Goal: Find specific page/section: Find specific page/section

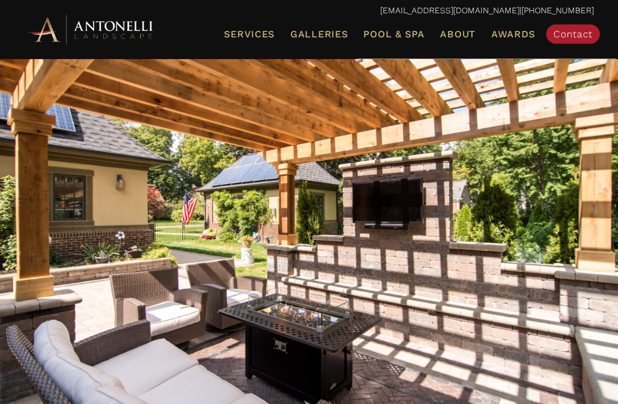
scroll to position [63, 0]
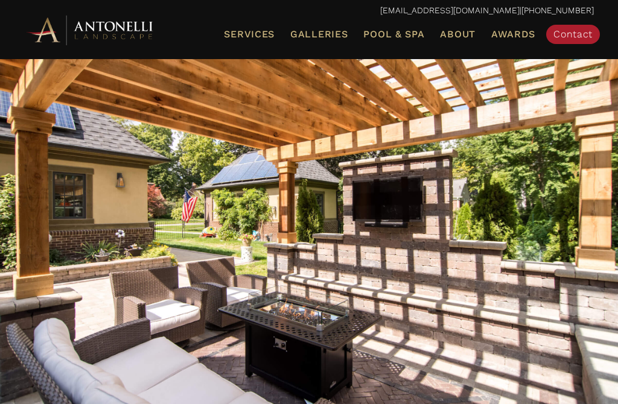
click at [325, 31] on span "Galleries" at bounding box center [318, 33] width 57 height 11
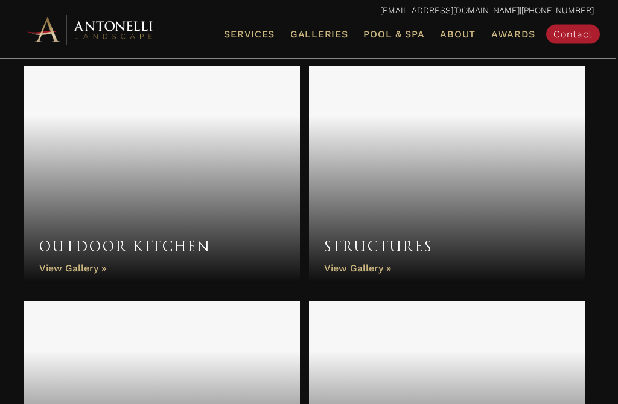
scroll to position [892, 0]
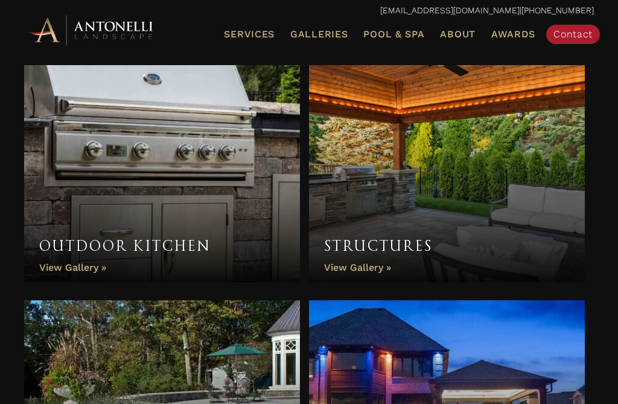
click at [375, 271] on link "Structures" at bounding box center [447, 173] width 276 height 217
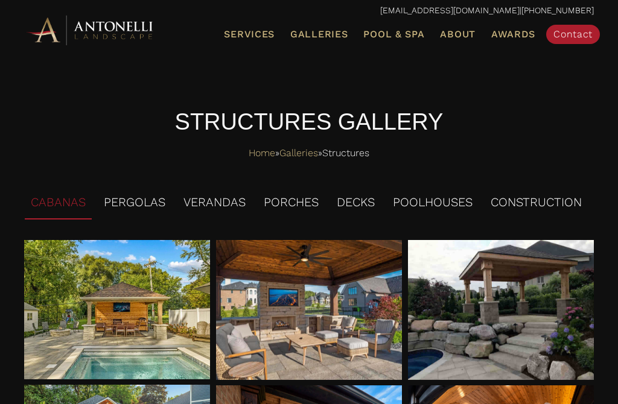
click at [527, 120] on h4 "STRUCTURES GALLERY" at bounding box center [309, 122] width 570 height 32
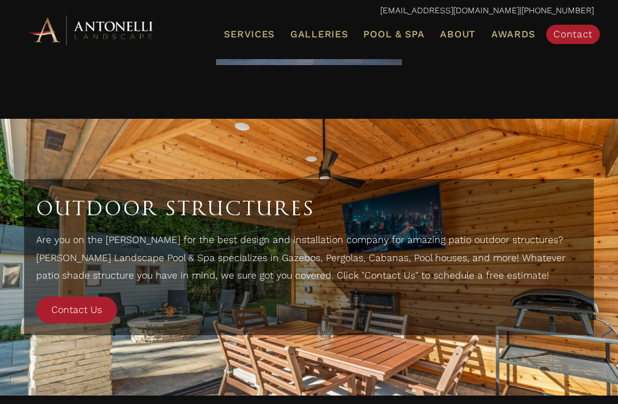
scroll to position [2633, 0]
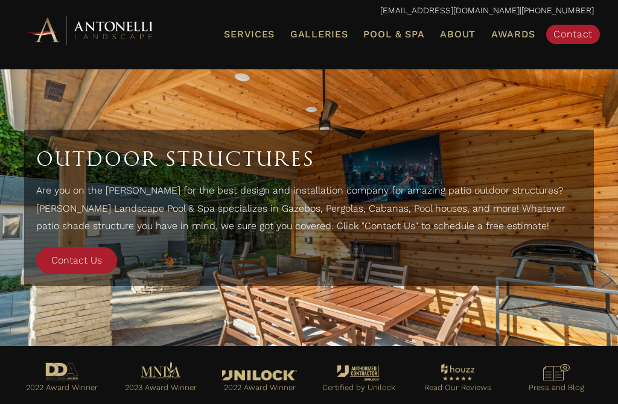
click at [71, 263] on span "Contact Us" at bounding box center [76, 260] width 51 height 11
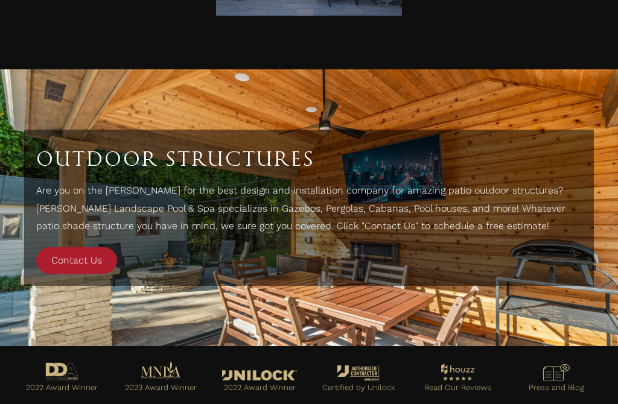
scroll to position [2668, 0]
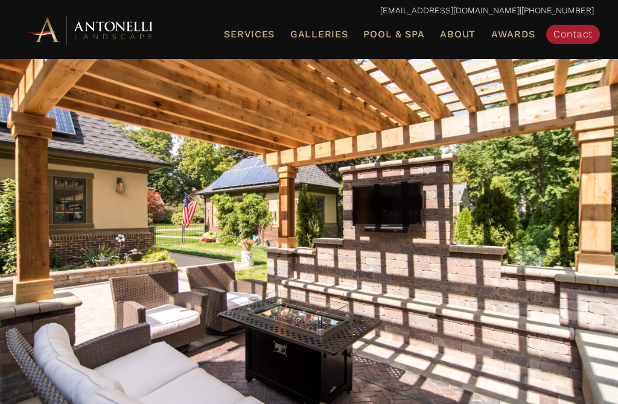
scroll to position [53, 0]
